Goal: Task Accomplishment & Management: Manage account settings

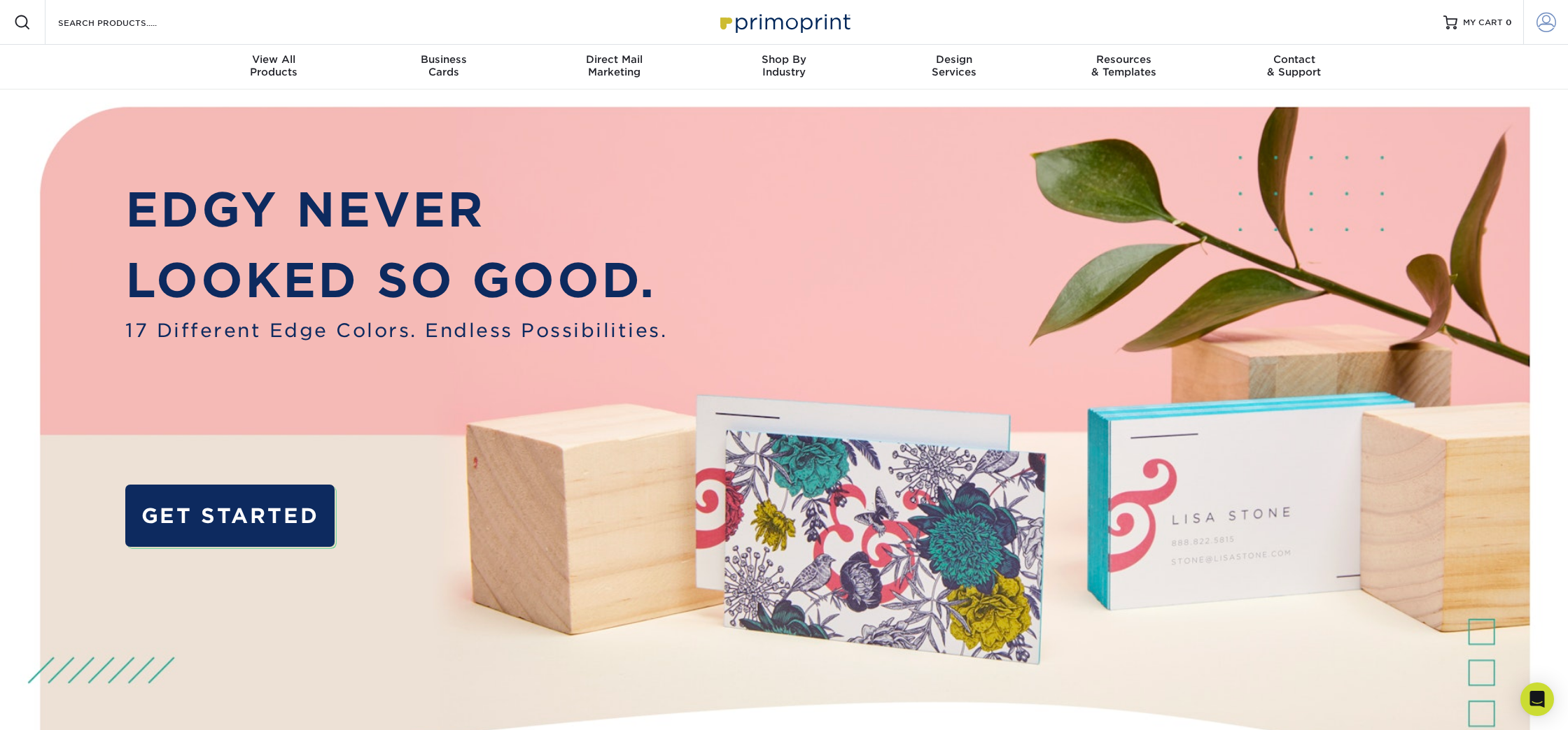
click at [1542, 19] on span at bounding box center [1546, 22] width 19 height 19
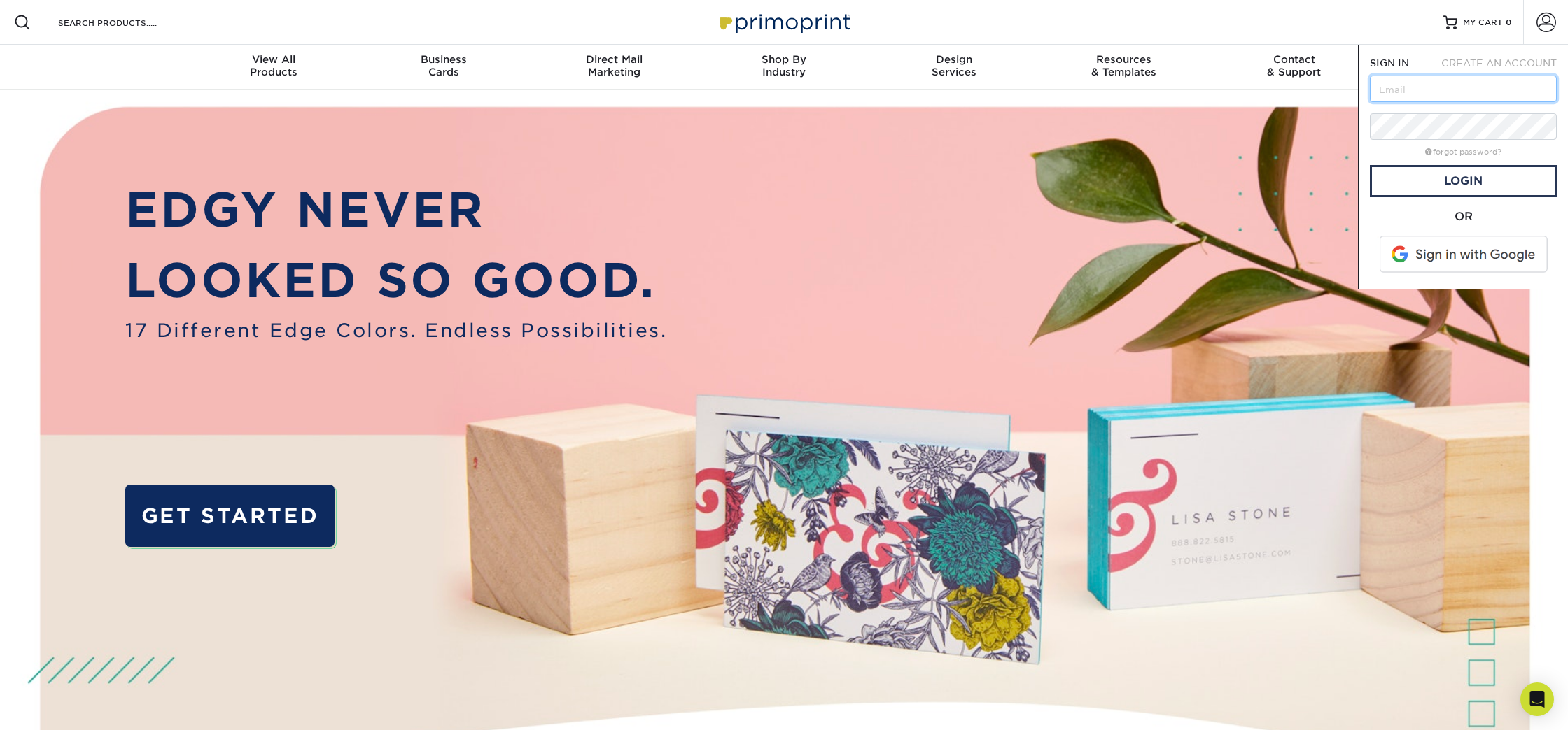
click at [1404, 93] on input "text" at bounding box center [1463, 88] width 187 height 26
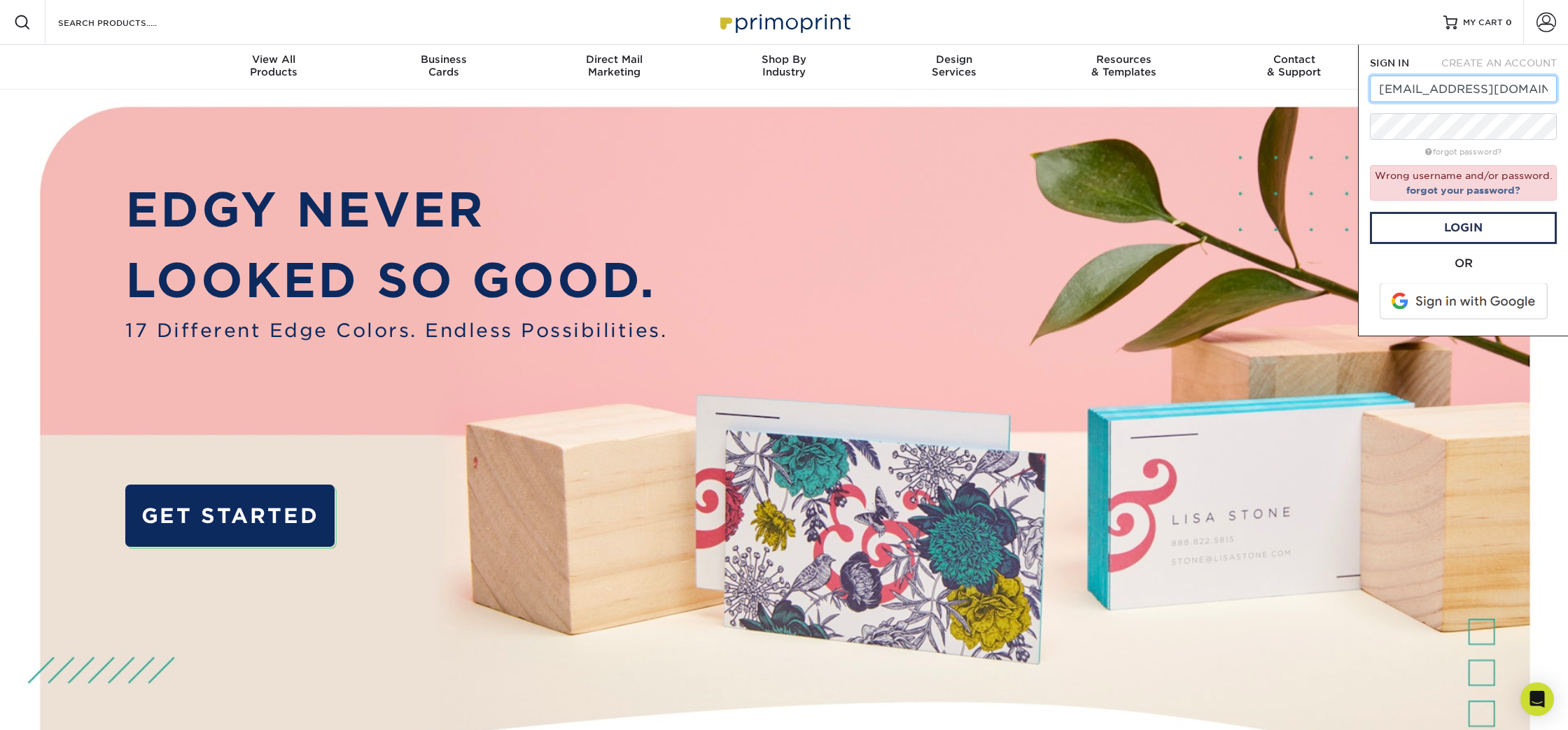
scroll to position [0, 16]
drag, startPoint x: 1488, startPoint y: 90, endPoint x: 1567, endPoint y: 93, distance: 79.1
click at [1567, 93] on div "SIGN IN CREATE AN ACCOUNT [EMAIL_ADDRESS][DOMAIN_NAME] forgot password? Wrong u…" at bounding box center [1463, 190] width 210 height 292
click at [1414, 229] on link "Login" at bounding box center [1463, 227] width 187 height 32
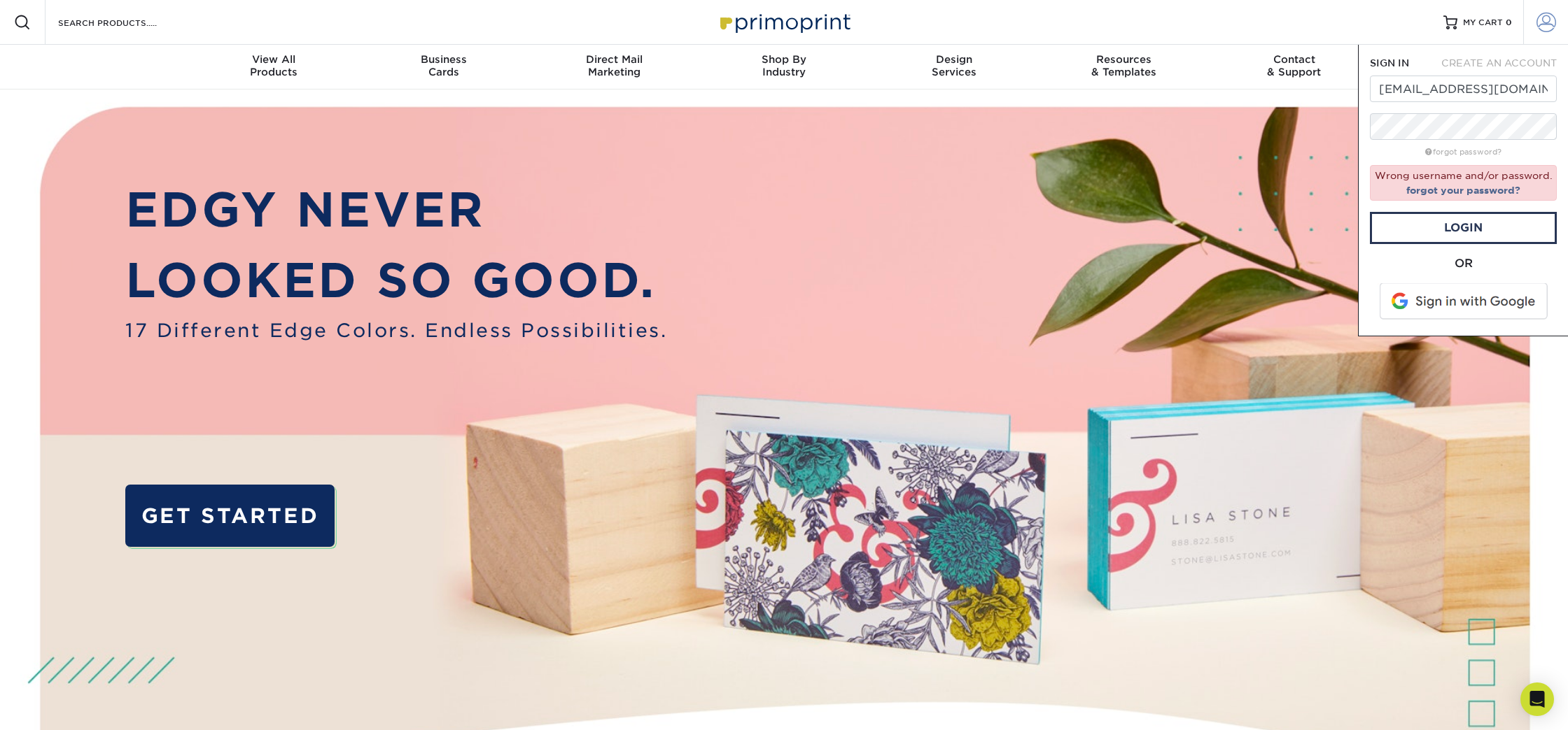
click at [1549, 18] on span at bounding box center [1546, 22] width 19 height 19
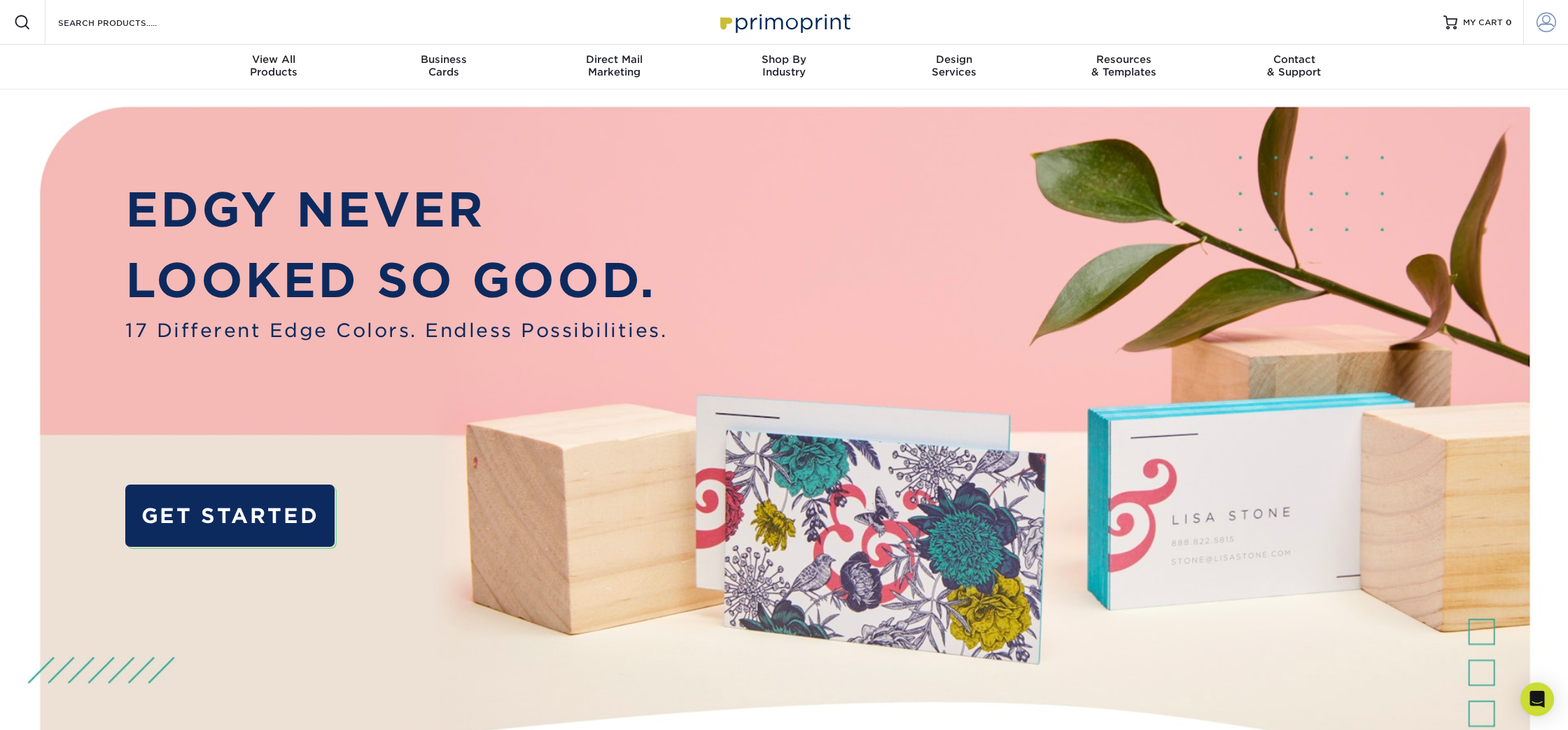
click at [1531, 19] on link "Account" at bounding box center [1546, 22] width 44 height 44
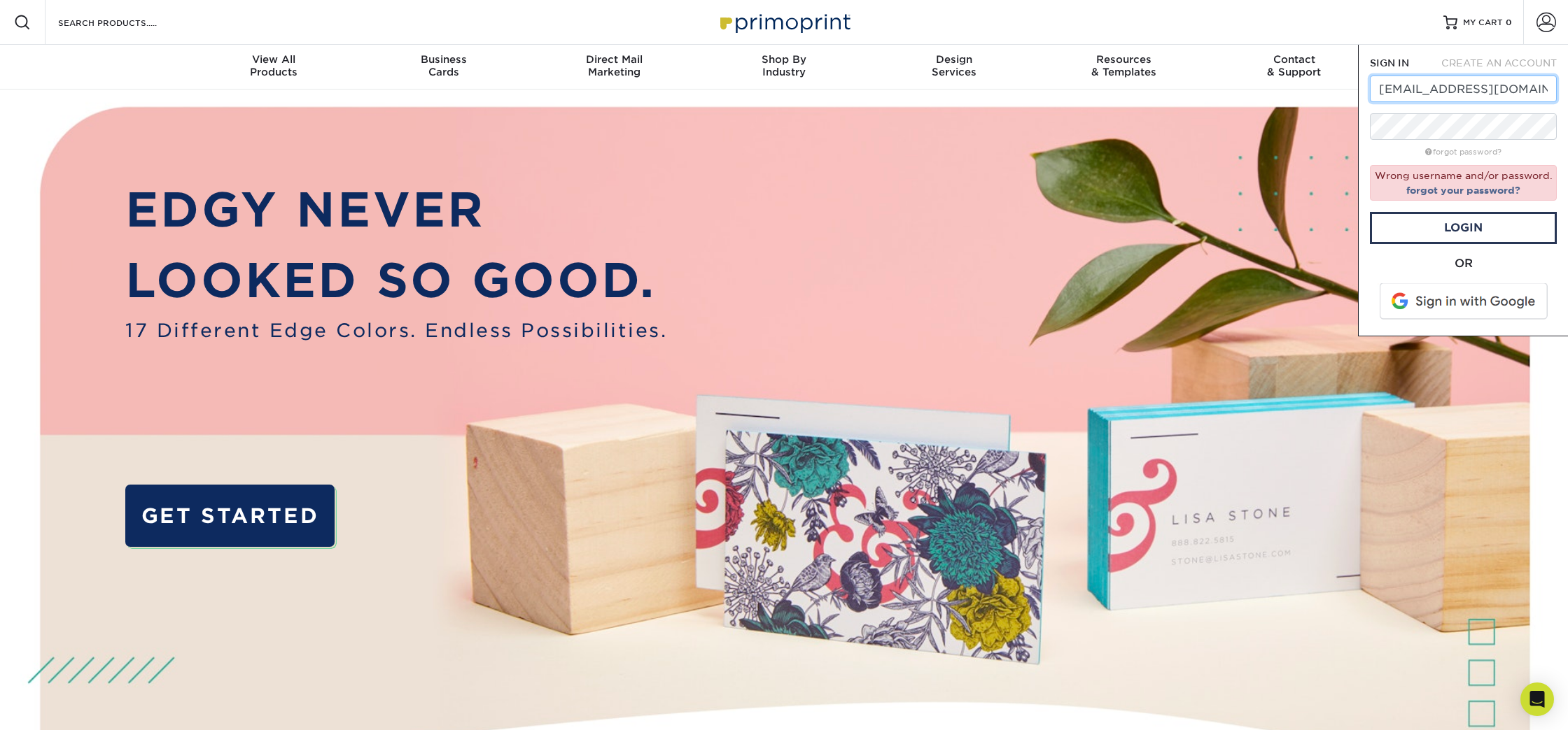
click at [1496, 96] on input "[EMAIL_ADDRESS][DOMAIN_NAME]" at bounding box center [1463, 88] width 187 height 26
click at [1492, 97] on input "[EMAIL_ADDRESS][DOMAIN_NAME]" at bounding box center [1463, 88] width 187 height 26
click at [1511, 231] on link "Login" at bounding box center [1463, 227] width 187 height 32
click at [1419, 219] on link "Login" at bounding box center [1463, 227] width 187 height 32
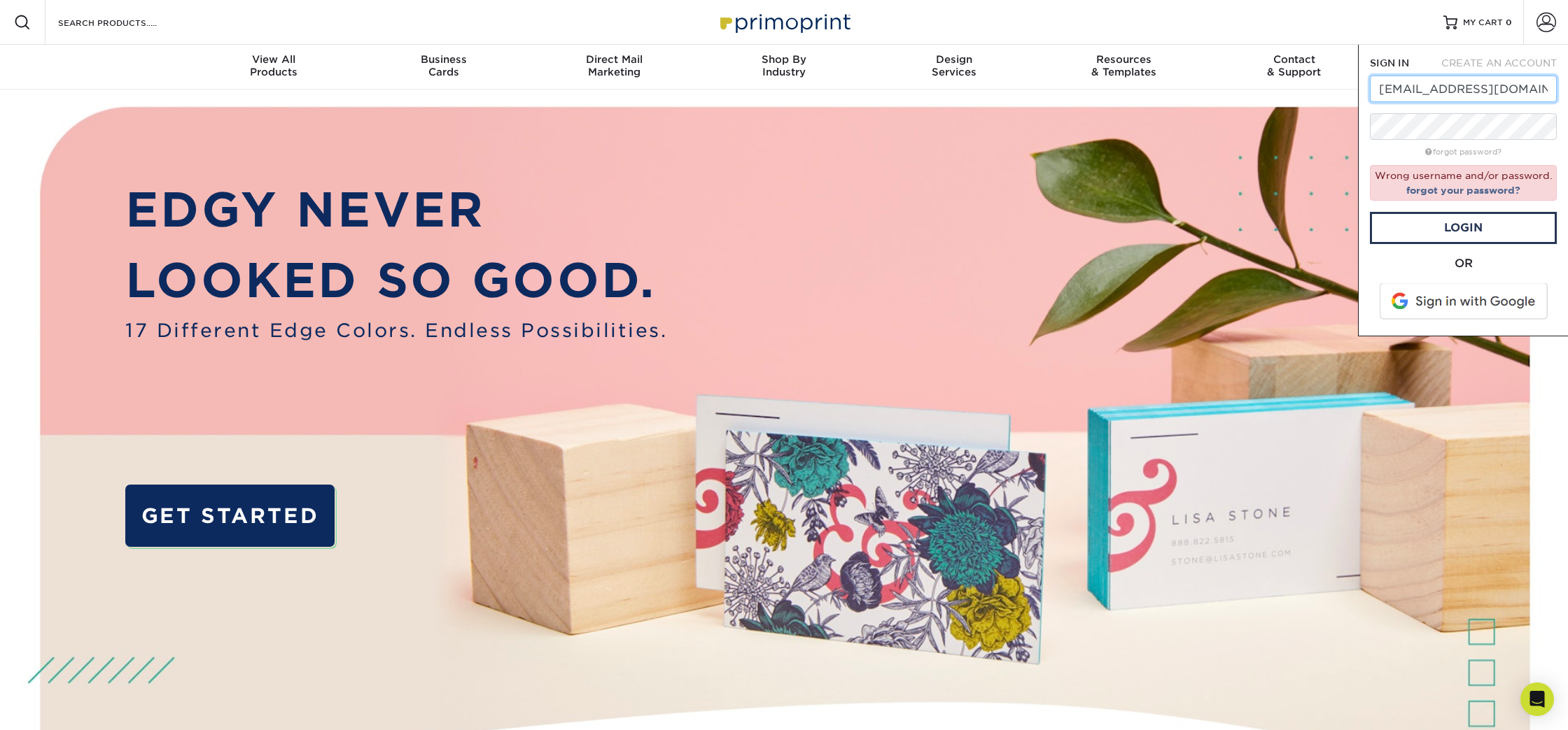
click at [1453, 93] on input "[EMAIL_ADDRESS][DOMAIN_NAME]" at bounding box center [1463, 88] width 187 height 26
click at [1447, 229] on link "Login" at bounding box center [1463, 227] width 187 height 32
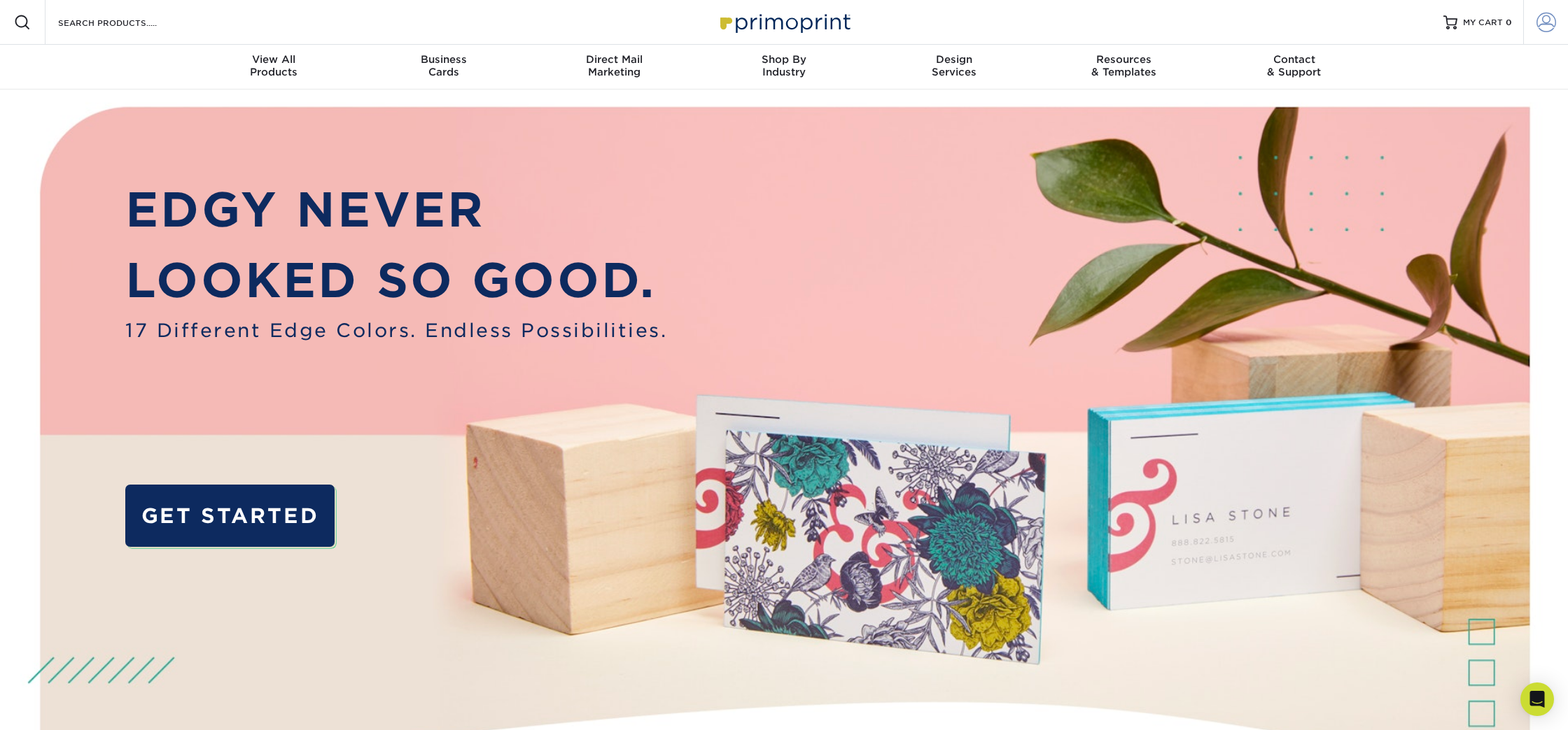
click at [1548, 27] on span at bounding box center [1546, 22] width 19 height 19
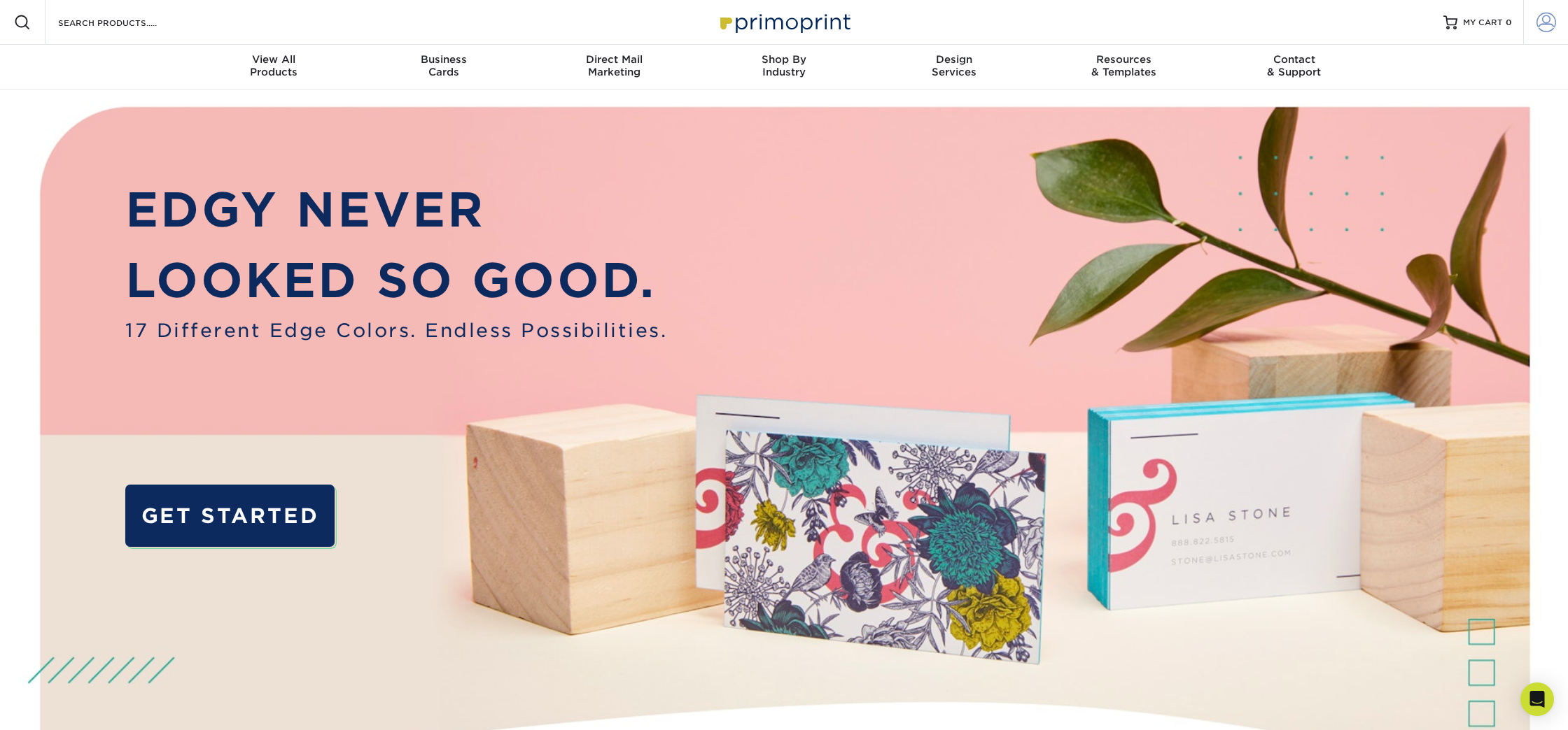
click at [1546, 18] on span at bounding box center [1546, 22] width 19 height 19
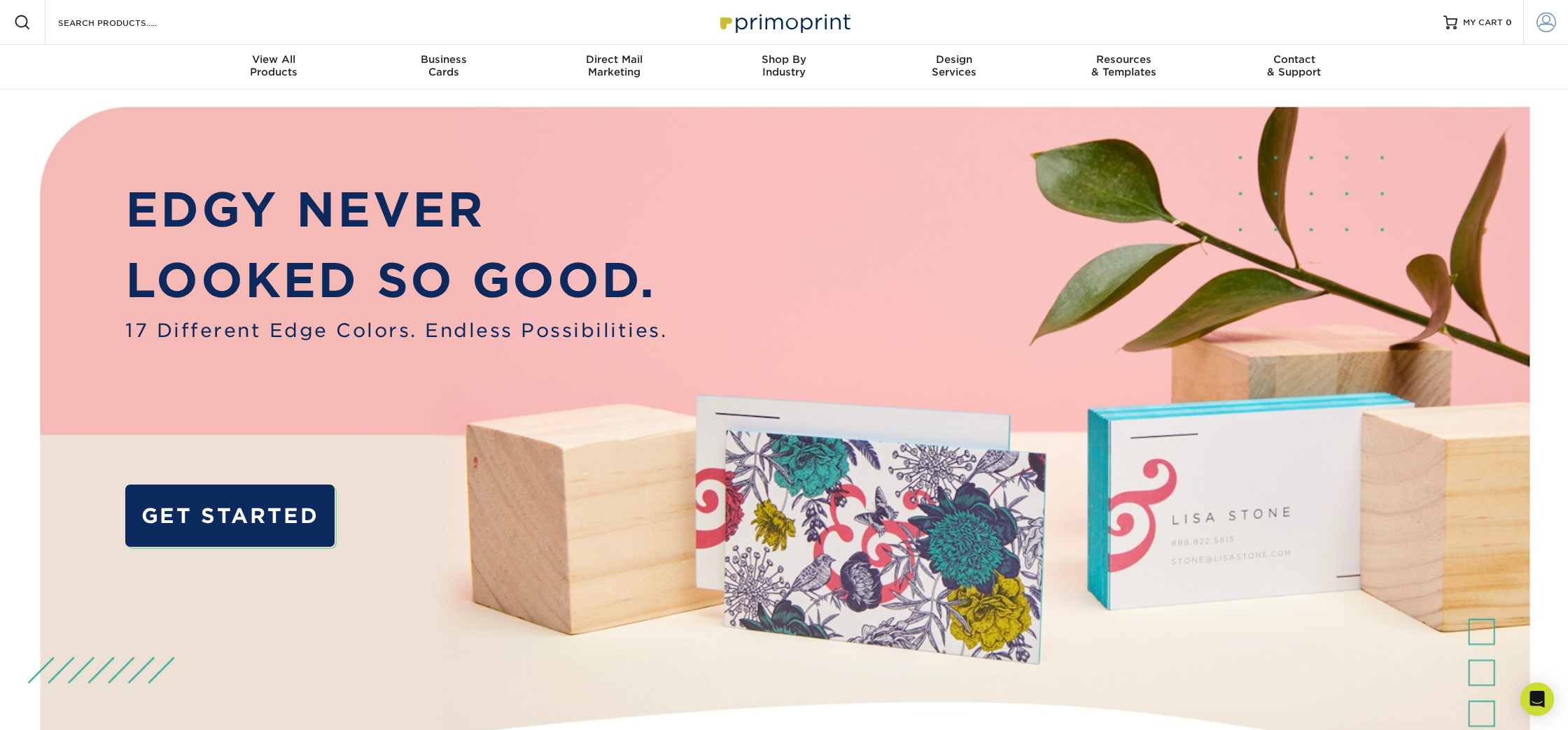
click at [1548, 16] on span at bounding box center [1546, 22] width 19 height 19
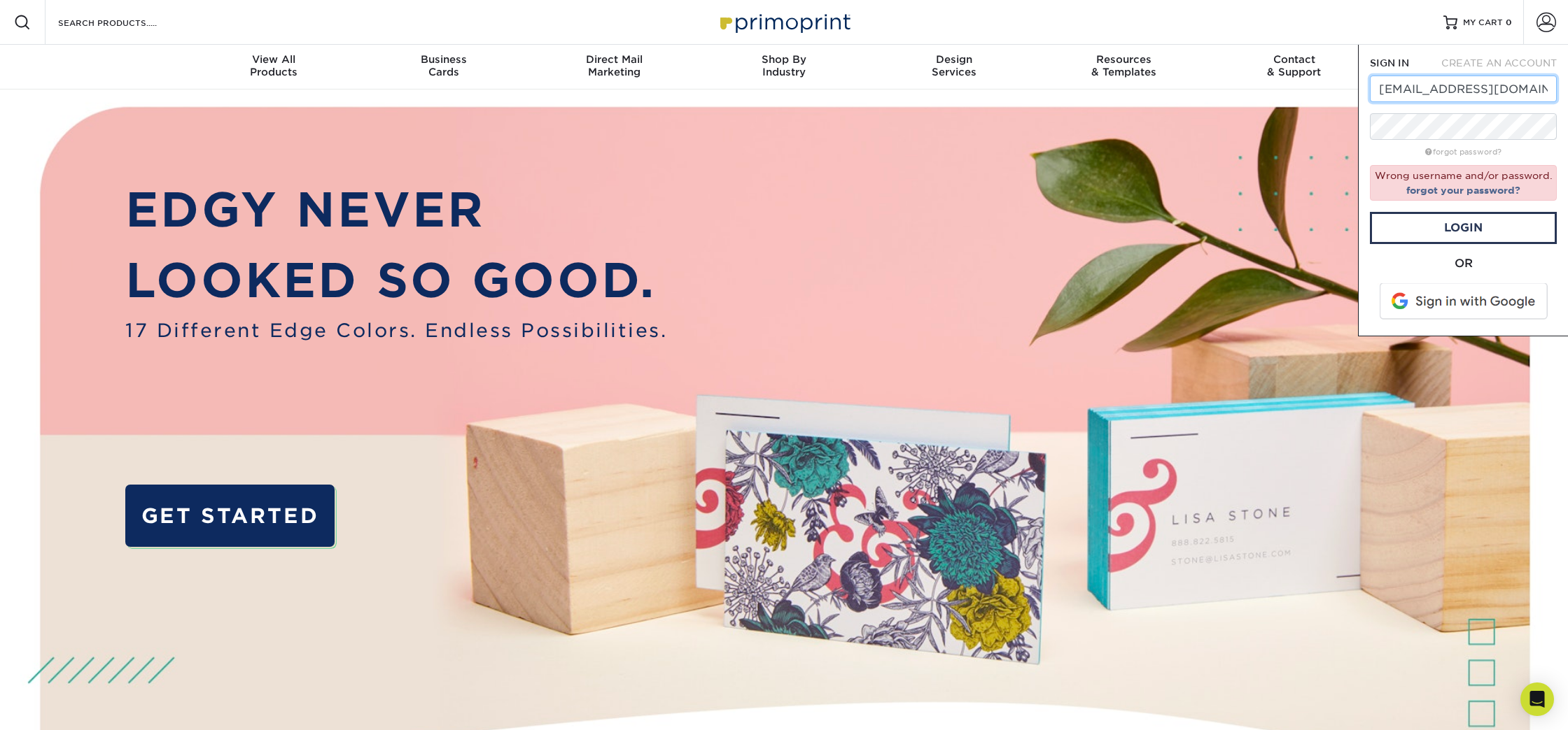
click at [1479, 89] on input "[EMAIL_ADDRESS][DOMAIN_NAME]" at bounding box center [1463, 88] width 187 height 26
type input "[EMAIL_ADDRESS][DOMAIN_NAME]"
drag, startPoint x: 1471, startPoint y: 102, endPoint x: 1474, endPoint y: 92, distance: 10.4
click at [1473, 100] on form "SIGN IN CREATE AN ACCOUNT [EMAIL_ADDRESS][DOMAIN_NAME] forgot password? Wrong u…" at bounding box center [1463, 190] width 187 height 269
click at [1474, 92] on input "[EMAIL_ADDRESS][DOMAIN_NAME]" at bounding box center [1463, 88] width 187 height 26
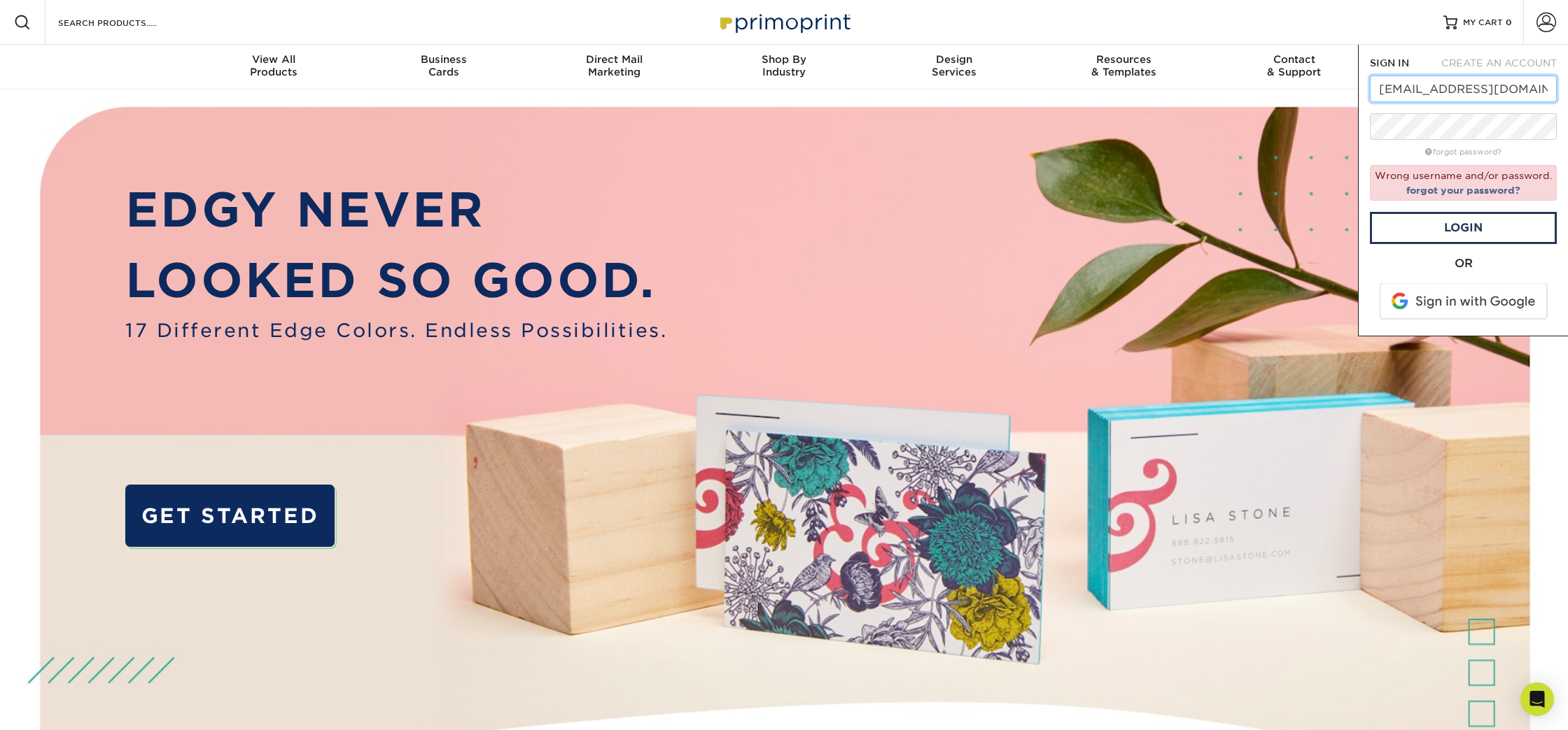
click at [1474, 92] on input "[EMAIL_ADDRESS][DOMAIN_NAME]" at bounding box center [1463, 88] width 187 height 26
click at [1463, 87] on input "text" at bounding box center [1463, 88] width 187 height 26
type input "[EMAIL_ADDRESS][DOMAIN_NAME]"
click at [1445, 238] on link "Login" at bounding box center [1463, 227] width 187 height 32
